Goal: Information Seeking & Learning: Learn about a topic

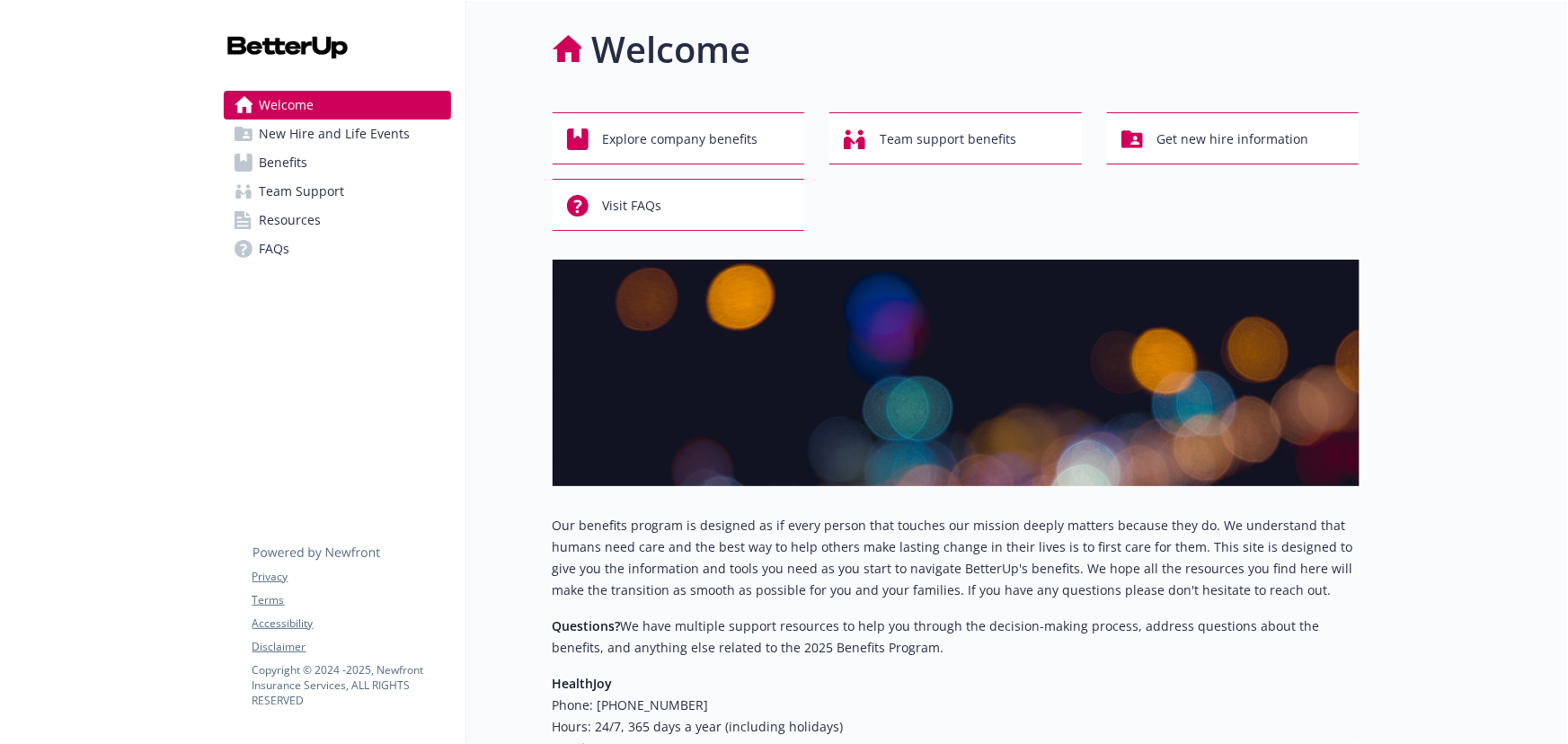
click at [272, 165] on span "Benefits" at bounding box center [284, 163] width 49 height 29
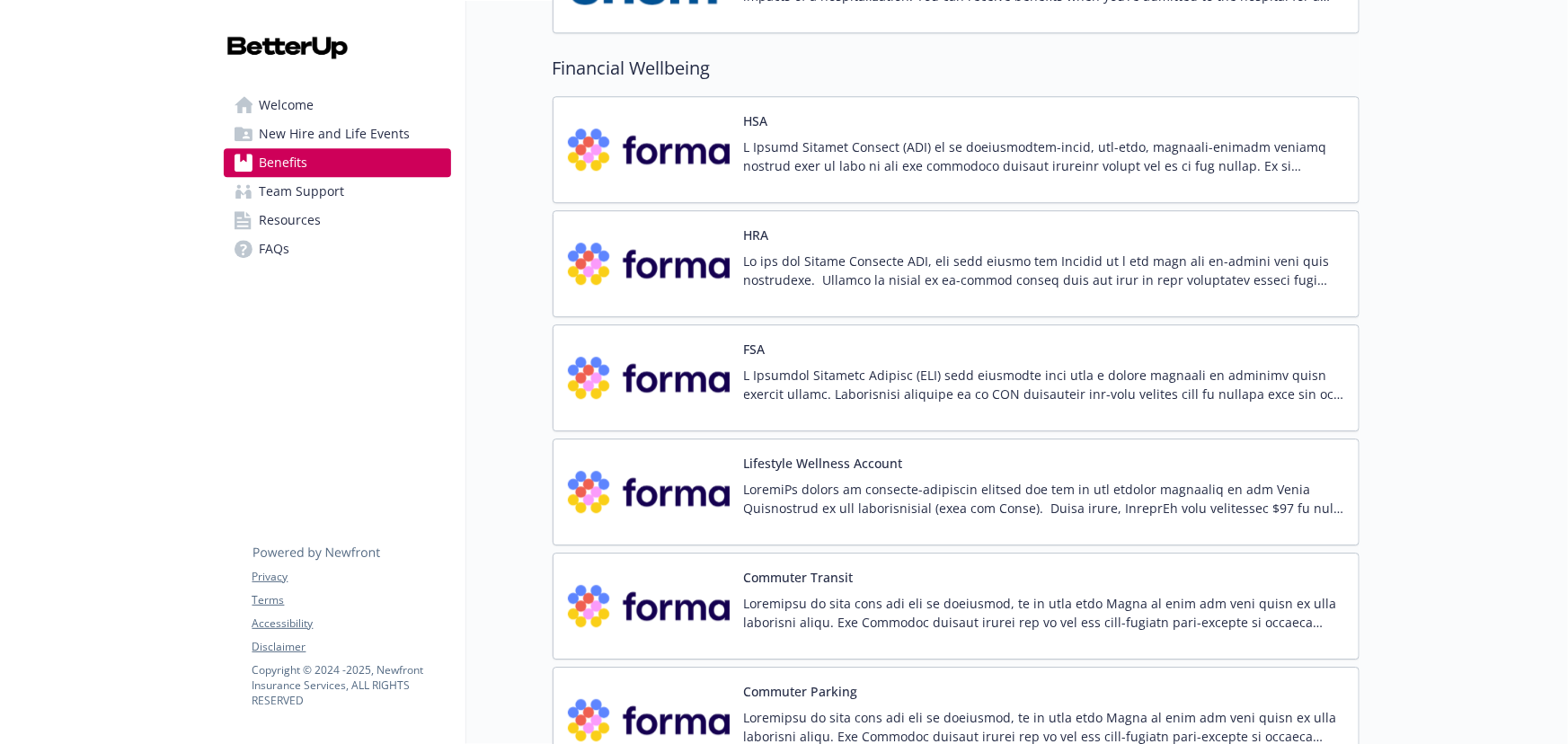
scroll to position [2532, 0]
